Goal: Register for event/course

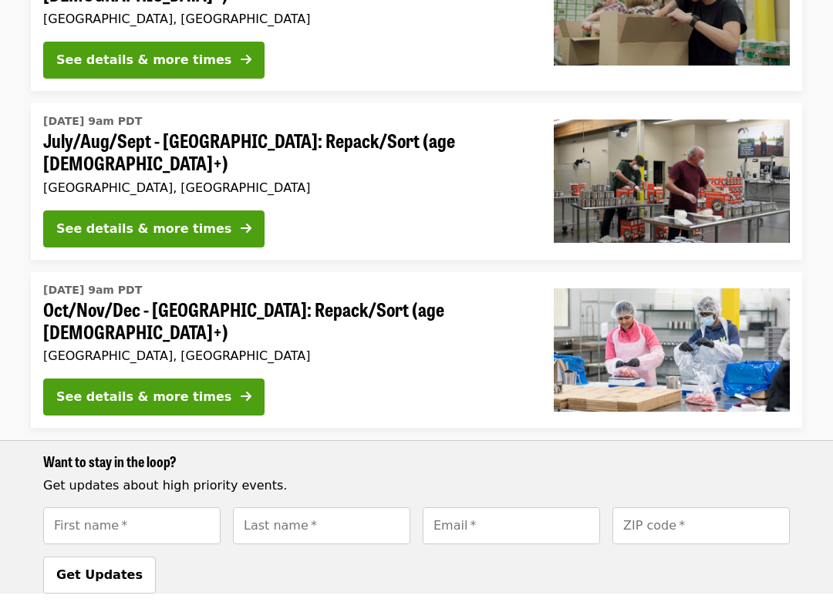
scroll to position [774, 0]
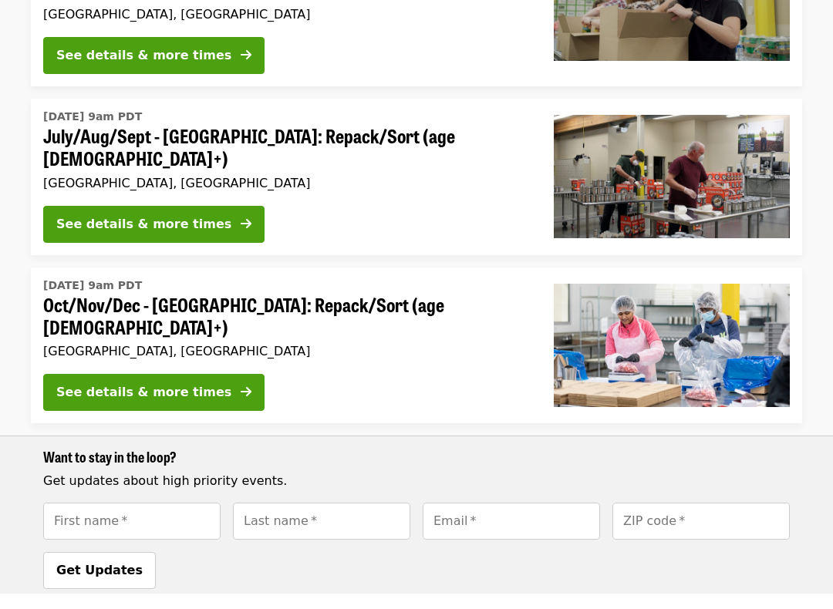
click at [182, 399] on div "See details & more times" at bounding box center [143, 408] width 175 height 19
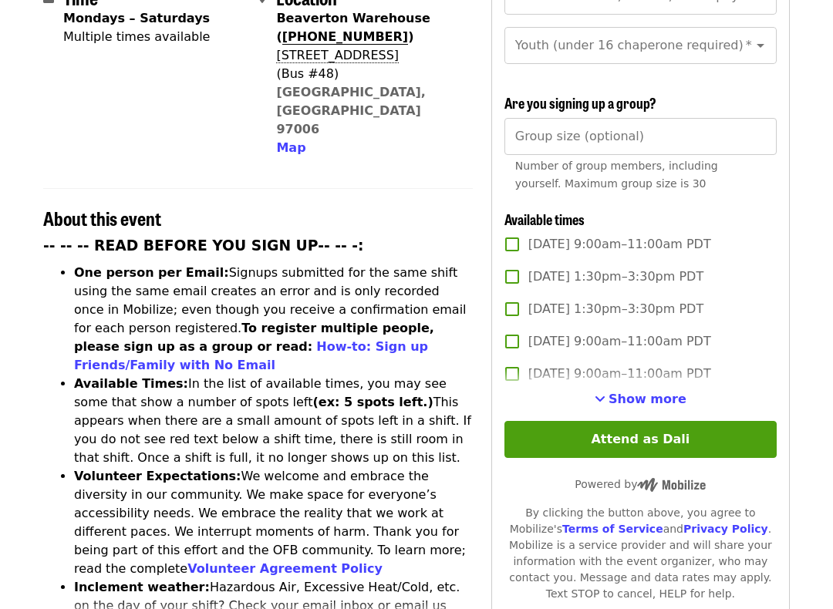
scroll to position [421, 0]
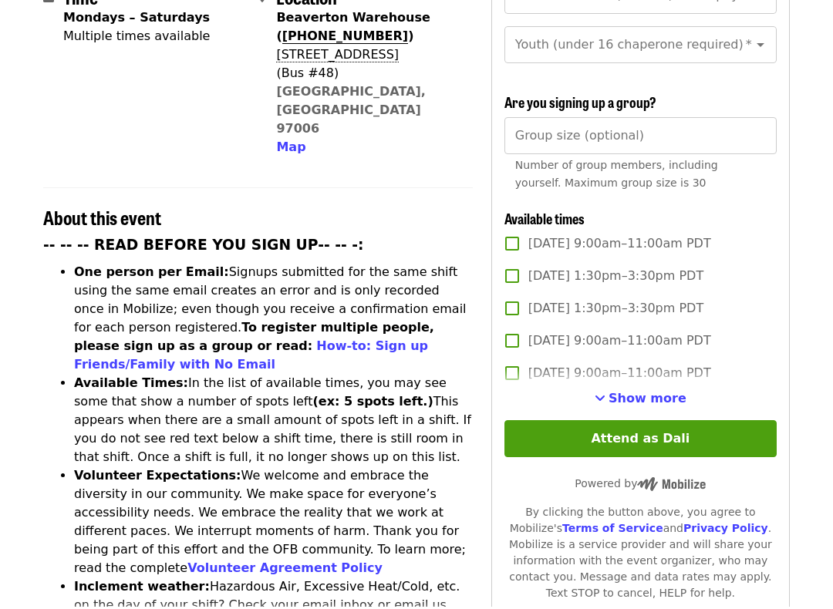
click at [664, 394] on span "Show more" at bounding box center [647, 401] width 78 height 15
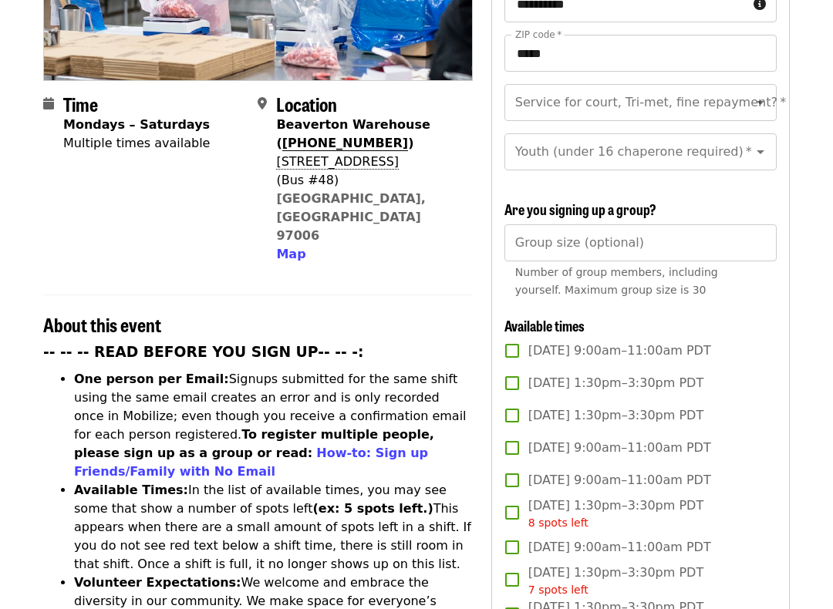
scroll to position [0, 0]
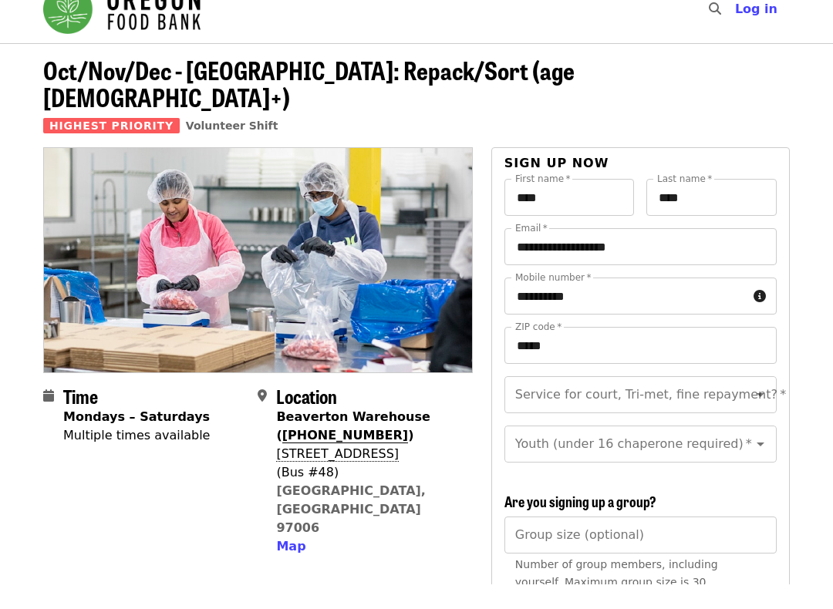
click at [221, 144] on span "Volunteer Shift" at bounding box center [232, 150] width 93 height 12
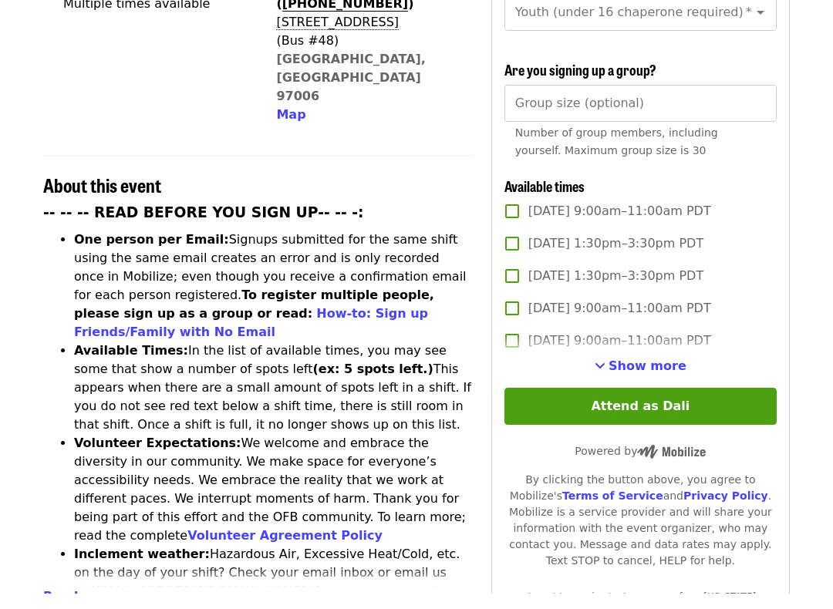
scroll to position [441, 0]
click at [653, 374] on span "Show more" at bounding box center [647, 381] width 78 height 15
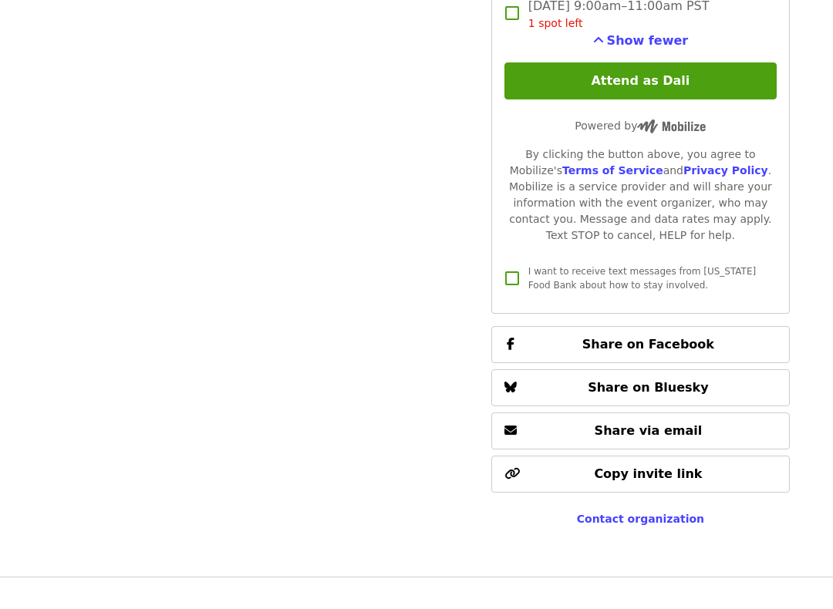
scroll to position [3999, 0]
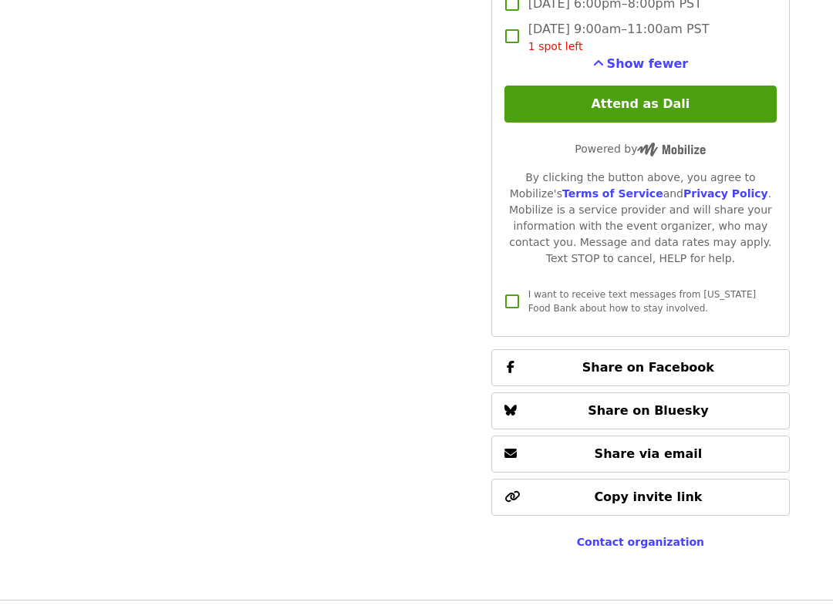
click at [639, 86] on button "Attend as Dali" at bounding box center [640, 104] width 272 height 37
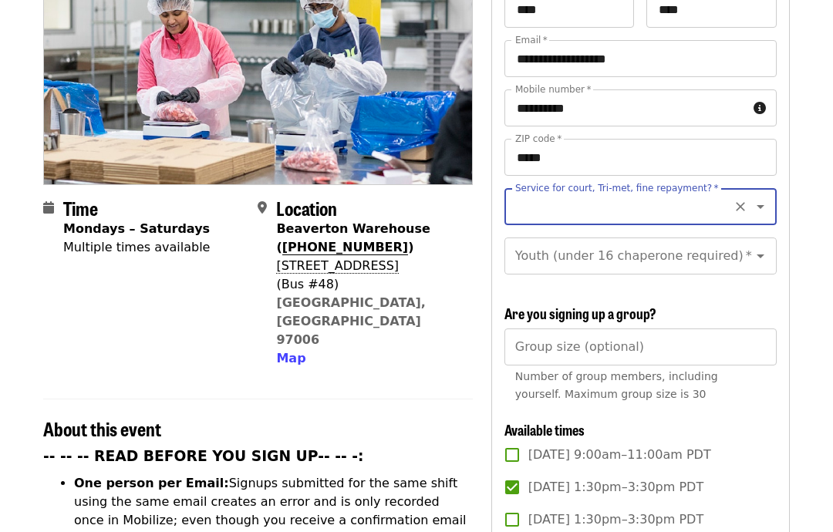
scroll to position [192, 0]
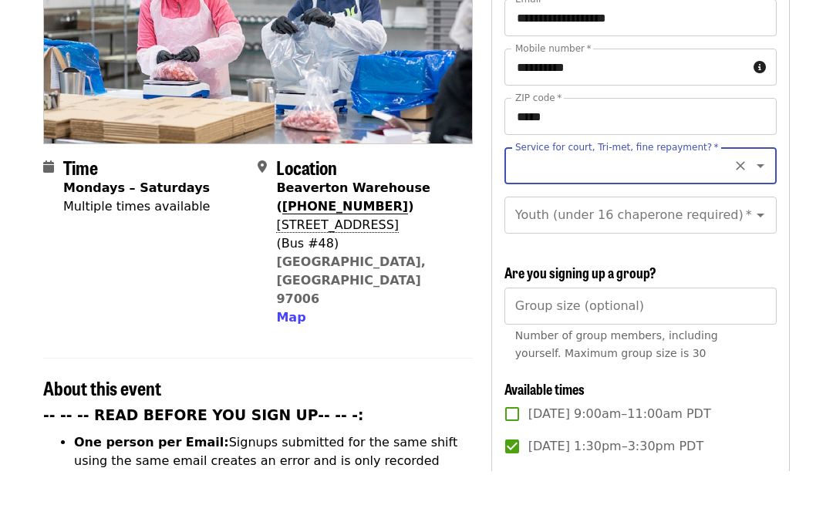
click at [769, 218] on icon "Open" at bounding box center [760, 227] width 19 height 19
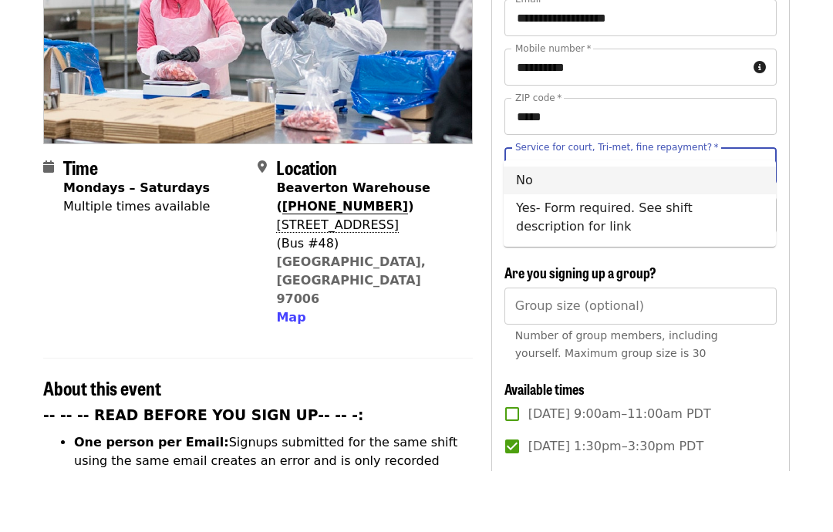
click at [534, 228] on li "No" at bounding box center [639, 242] width 272 height 28
type input "**"
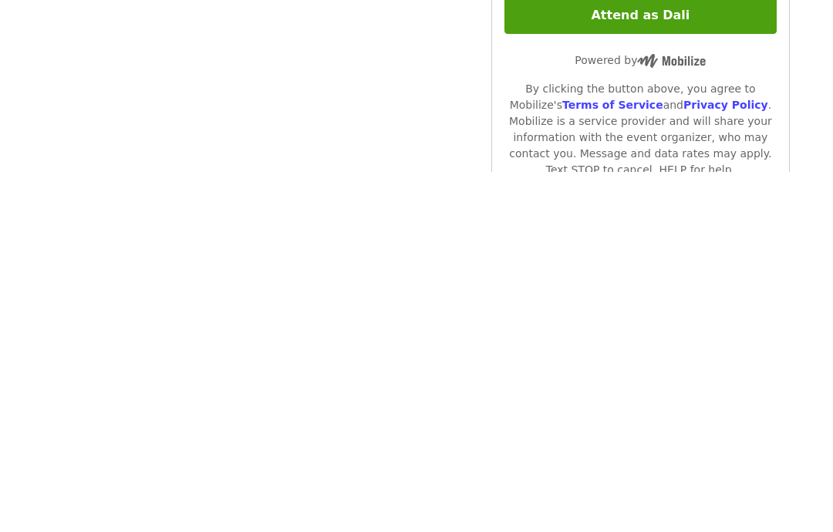
scroll to position [3736, 0]
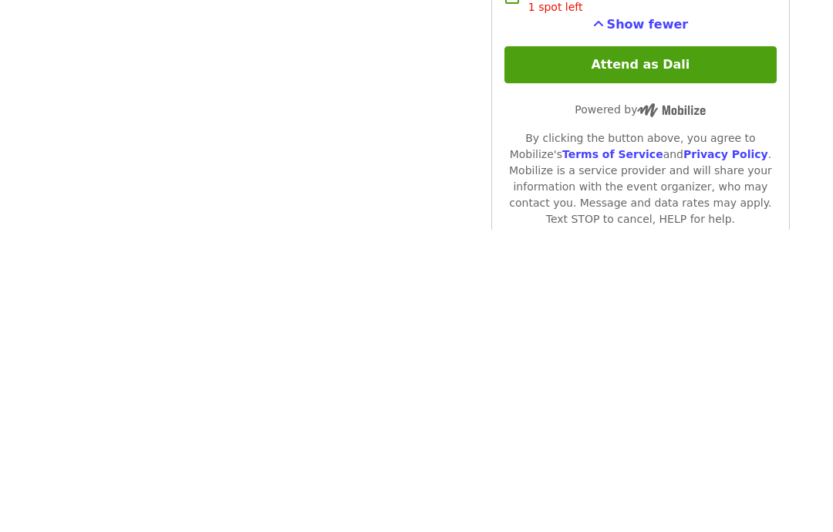
click at [664, 349] on button "Attend as Dali" at bounding box center [640, 367] width 272 height 37
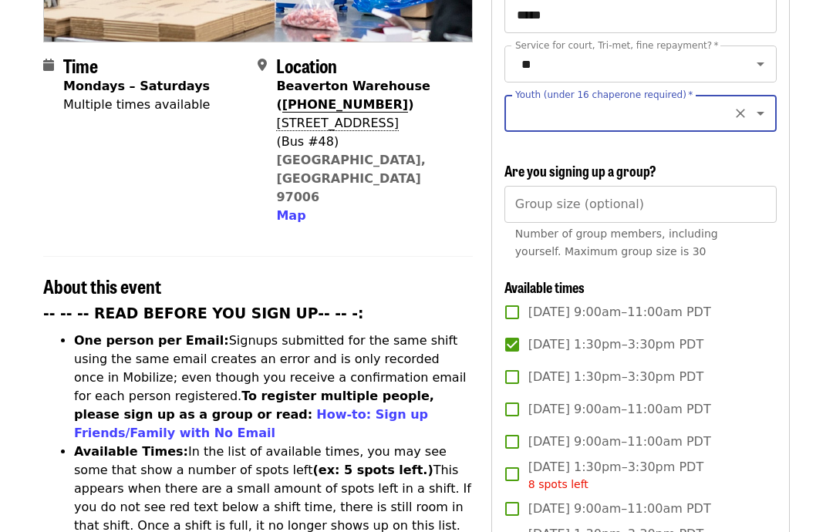
click at [767, 104] on icon "Open" at bounding box center [760, 113] width 19 height 19
click at [571, 132] on li "16 and older" at bounding box center [639, 128] width 272 height 28
type input "**********"
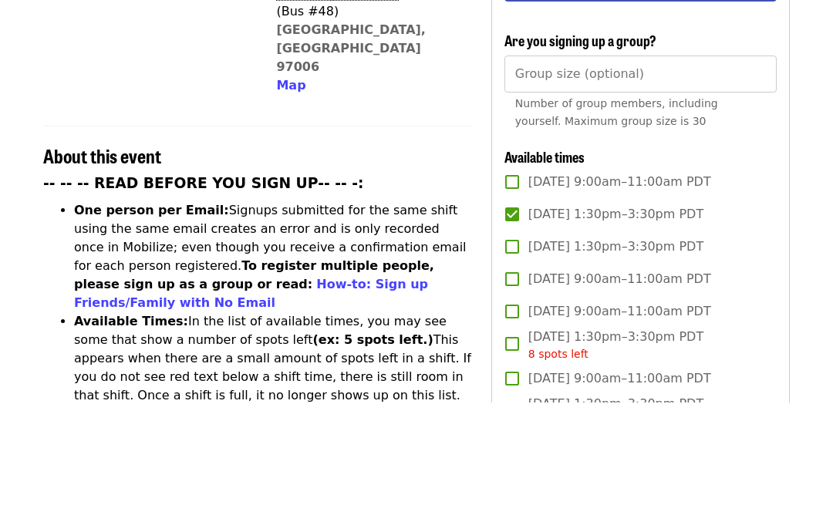
click at [760, 186] on input "Group size (optional)" at bounding box center [640, 204] width 272 height 37
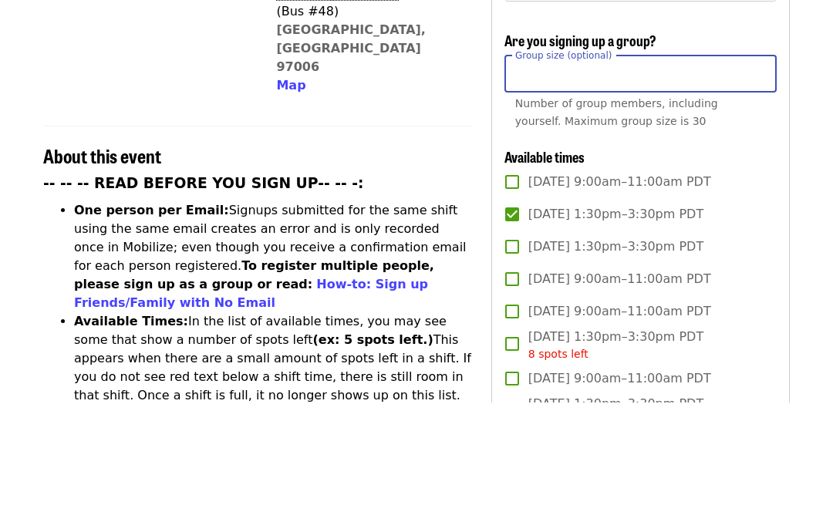
click at [774, 186] on input "Group size (optional)" at bounding box center [640, 204] width 272 height 37
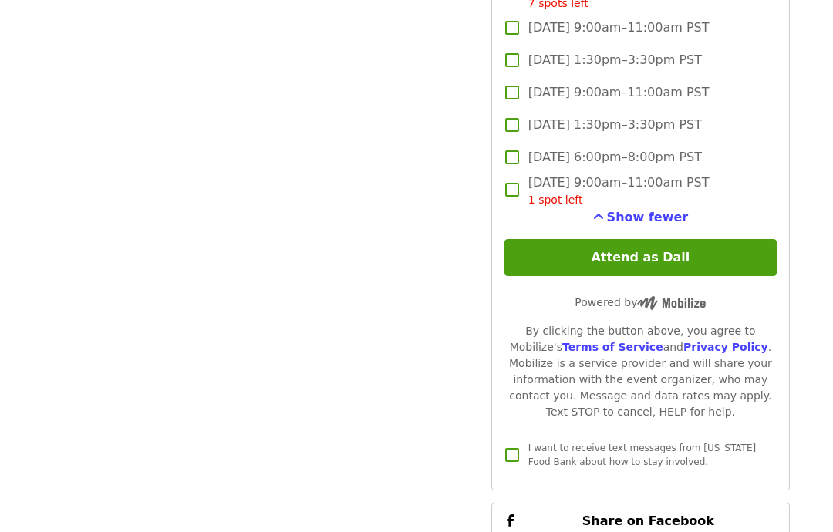
click at [637, 240] on button "Attend as Dali" at bounding box center [640, 258] width 272 height 37
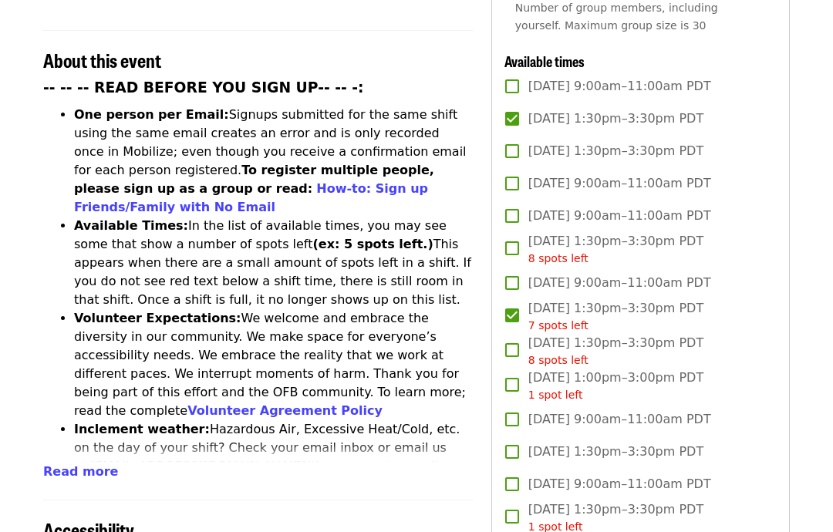
scroll to position [487, 0]
